Goal: Check status: Check status

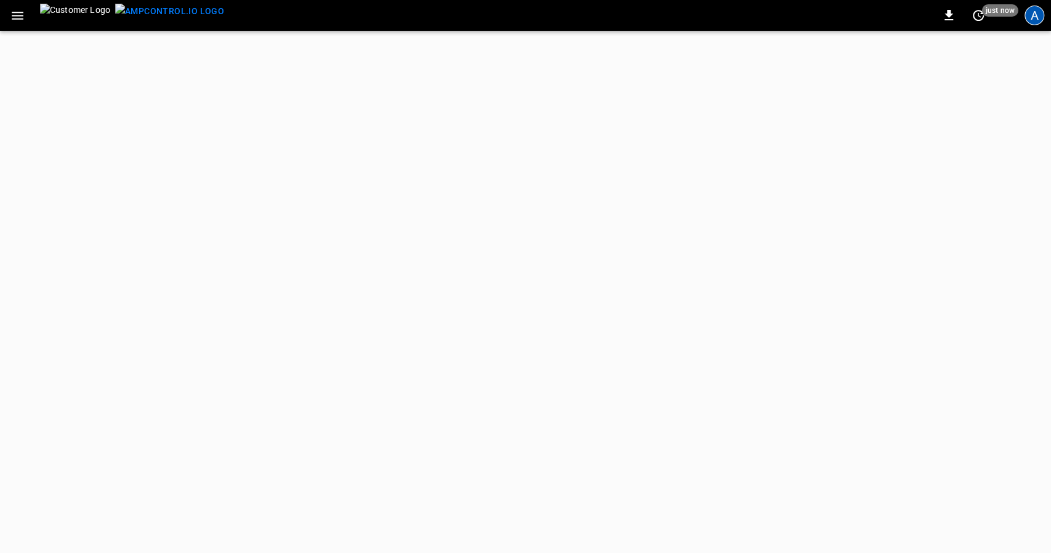
click at [1034, 17] on div "A" at bounding box center [1035, 16] width 20 height 20
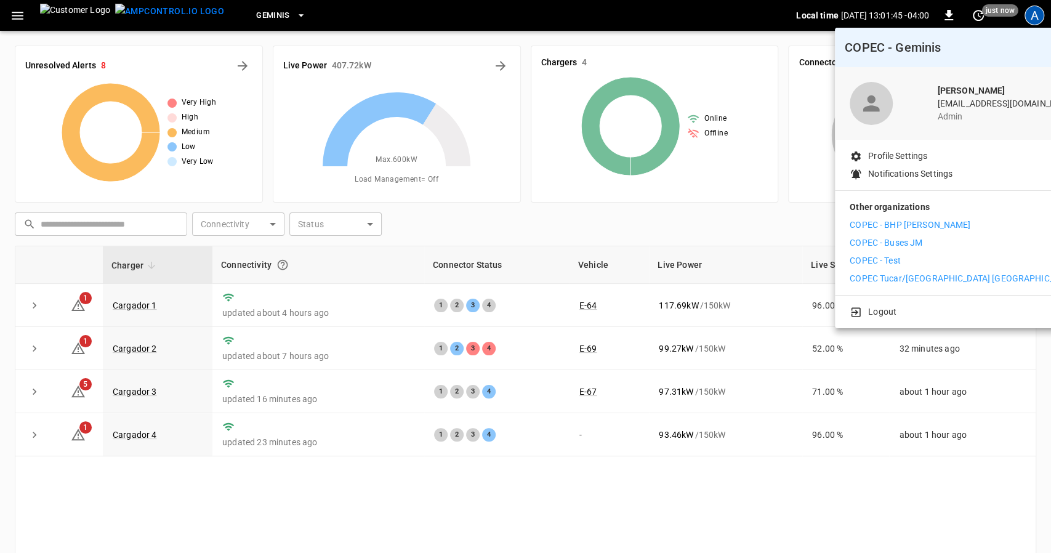
click at [920, 224] on p "COPEC - BHP [PERSON_NAME]" at bounding box center [910, 225] width 121 height 13
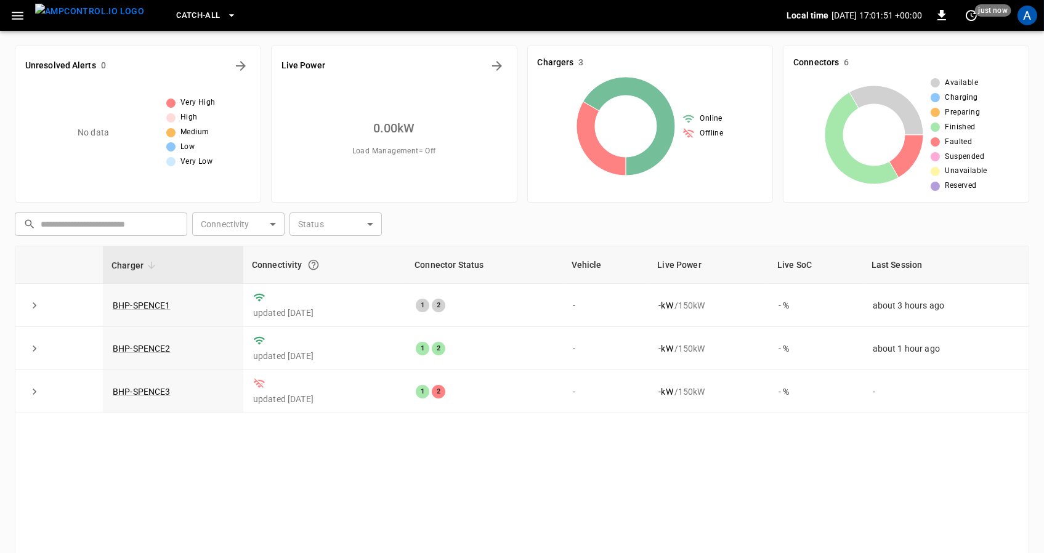
click at [486, 450] on div "Charger Connectivity Connector Status Vehicle Live Power Live SoC Last Session …" at bounding box center [522, 439] width 1014 height 387
click at [307, 438] on div "Charger Connectivity Connector Status Vehicle Live Power Live SoC Last Session …" at bounding box center [522, 439] width 1014 height 387
click at [443, 456] on div "Charger Connectivity Connector Status Vehicle Live Power Live SoC Last Session …" at bounding box center [522, 439] width 1014 height 387
